Goal: Complete application form

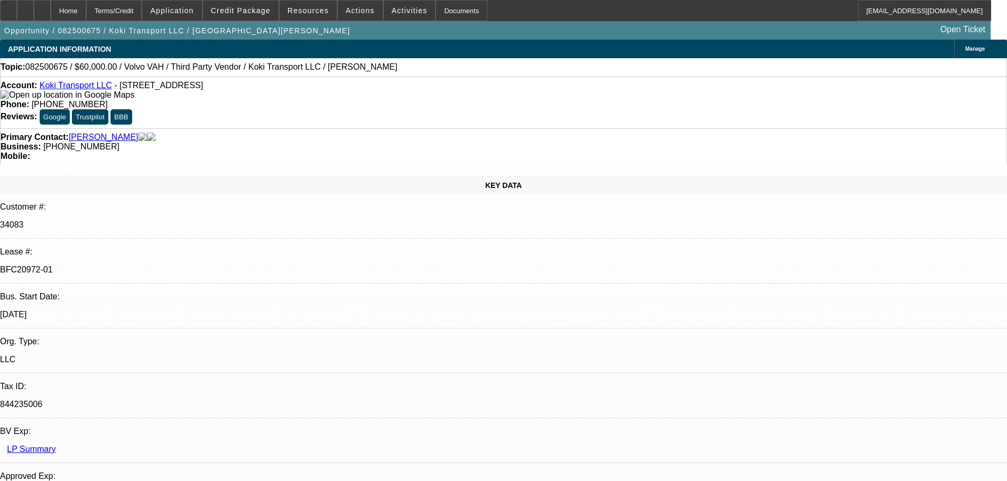
select select "0.2"
select select "2"
select select "0"
select select "6"
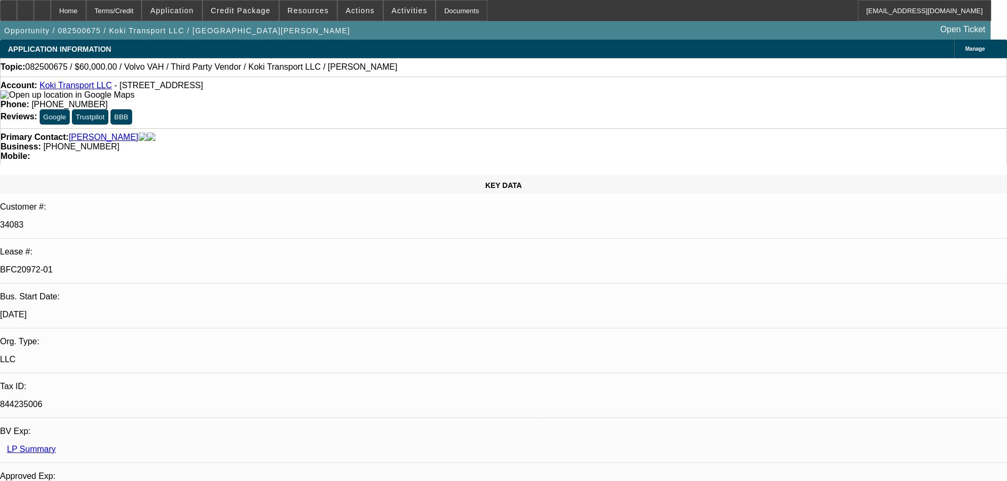
select select "0"
select select "2"
select select "0.1"
select select "4"
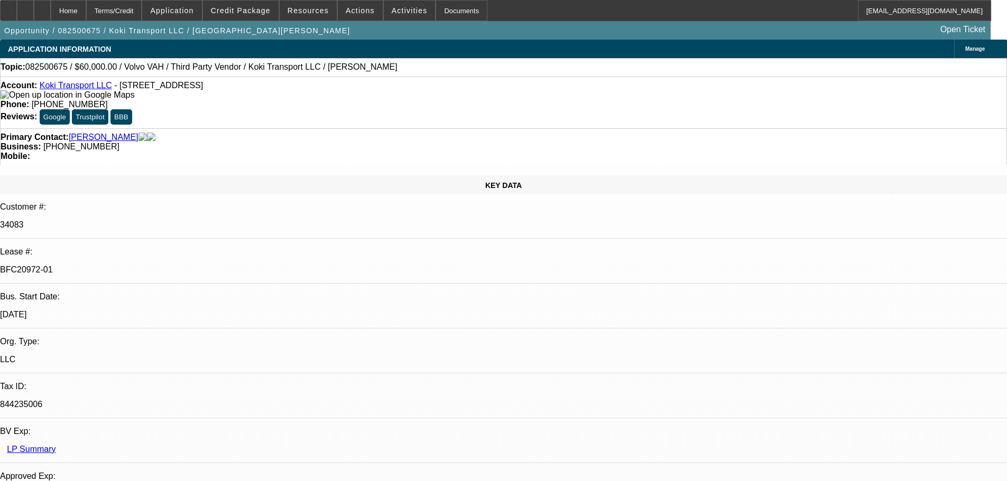
select select "0.2"
select select "2"
select select "0.1"
select select "4"
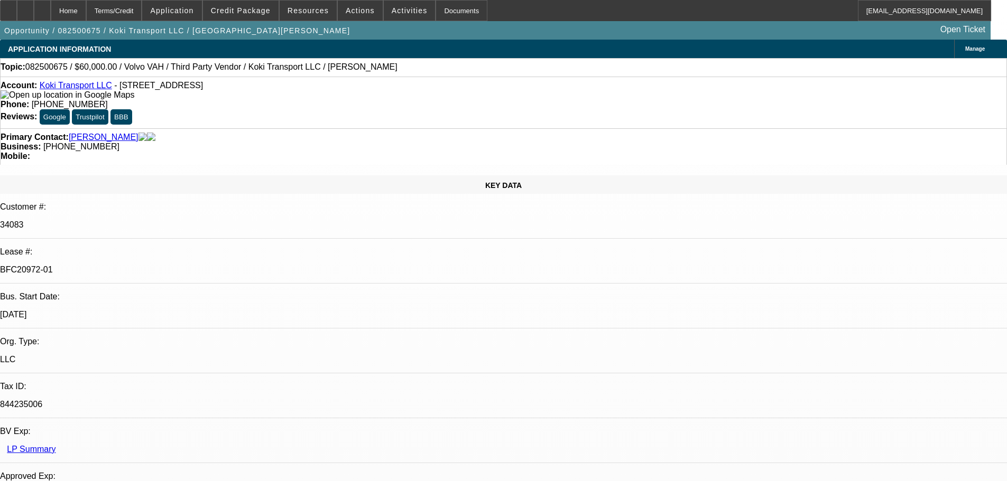
select select "0.15"
select select "2"
select select "0.1"
select select "4"
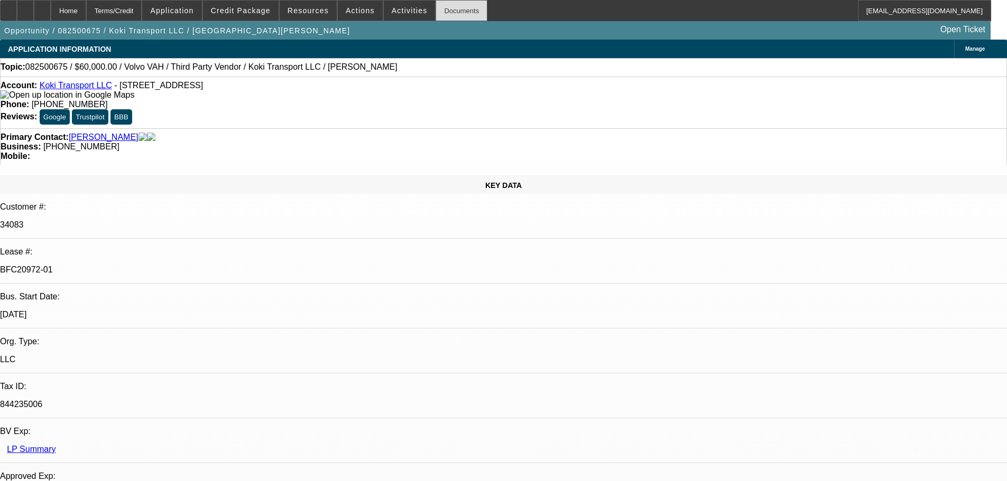
click at [436, 12] on div "Documents" at bounding box center [462, 10] width 52 height 21
